Goal: Book appointment/travel/reservation

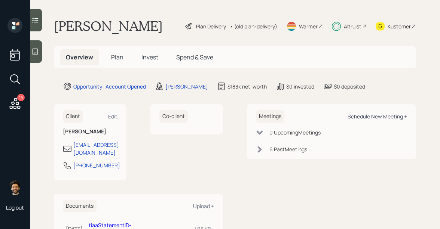
click at [355, 116] on div "Schedule New Meeting +" at bounding box center [376, 116] width 59 height 7
select select "f14b762f-c7c2-4b89-9227-8fa891345eea"
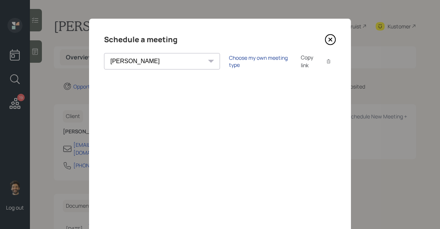
click at [229, 61] on div "Choose my own meeting type" at bounding box center [260, 61] width 63 height 14
click at [242, 64] on div "Use meeting type for lifecycle stage" at bounding box center [285, 61] width 86 height 7
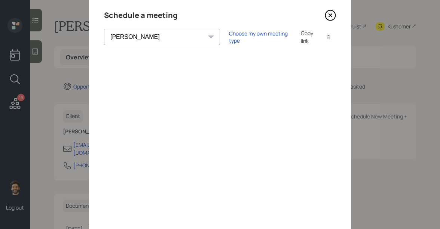
scroll to position [26, 0]
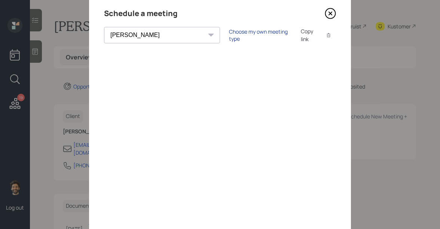
click at [229, 36] on div "Choose my own meeting type" at bounding box center [260, 35] width 63 height 14
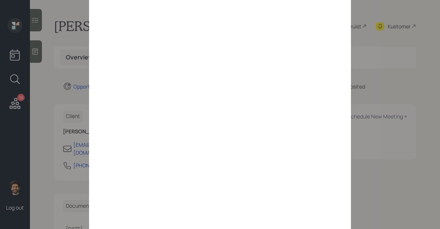
scroll to position [90, 0]
